Goal: Connect with others: Connect with others

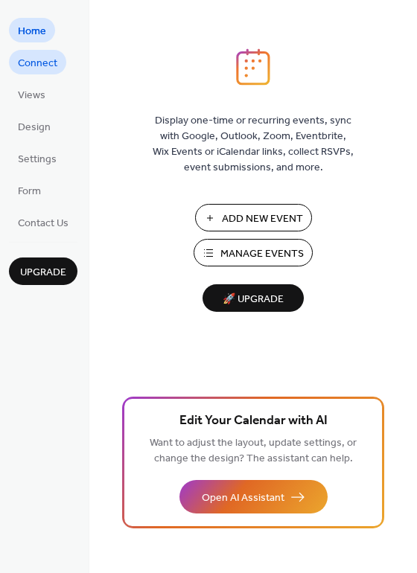
click at [35, 64] on span "Connect" at bounding box center [37, 64] width 39 height 16
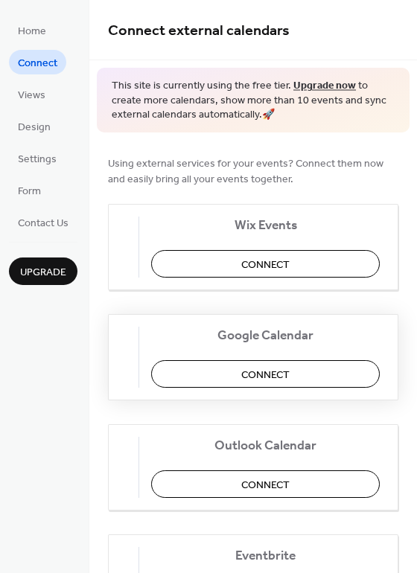
click at [243, 380] on button "Connect" at bounding box center [265, 374] width 229 height 28
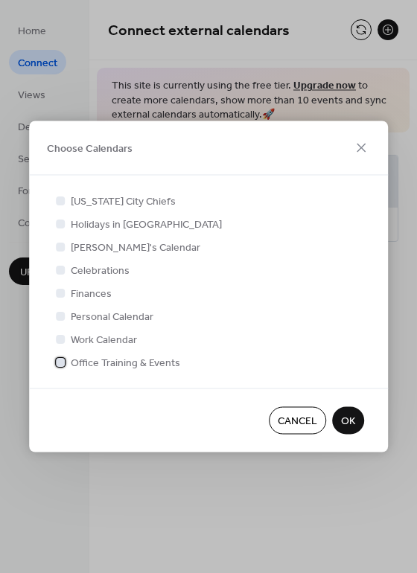
click at [62, 365] on div at bounding box center [60, 361] width 9 height 9
click at [342, 420] on span "OK" at bounding box center [348, 422] width 14 height 16
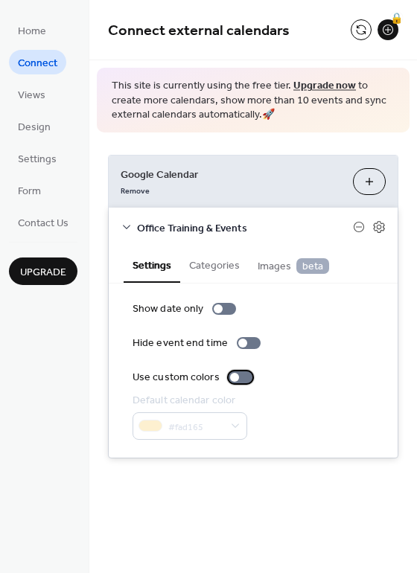
click at [232, 381] on div at bounding box center [234, 377] width 9 height 9
click at [217, 271] on button "Categories" at bounding box center [214, 264] width 69 height 34
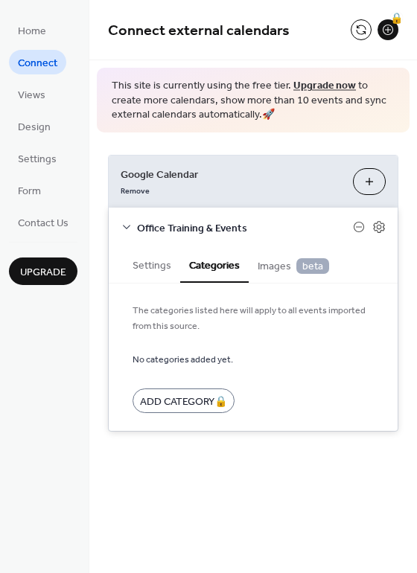
click at [275, 269] on span "Images beta" at bounding box center [293, 266] width 71 height 16
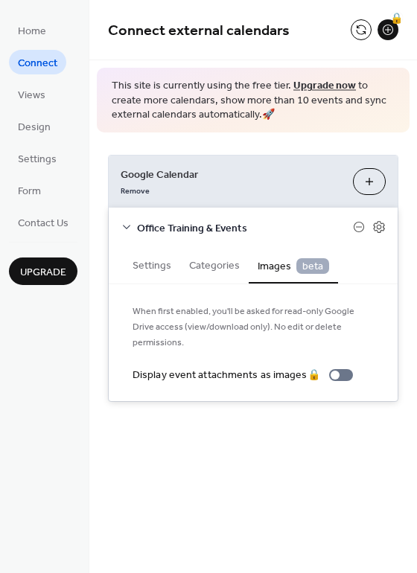
click at [129, 226] on icon at bounding box center [126, 228] width 7 height 4
